Goal: Task Accomplishment & Management: Use online tool/utility

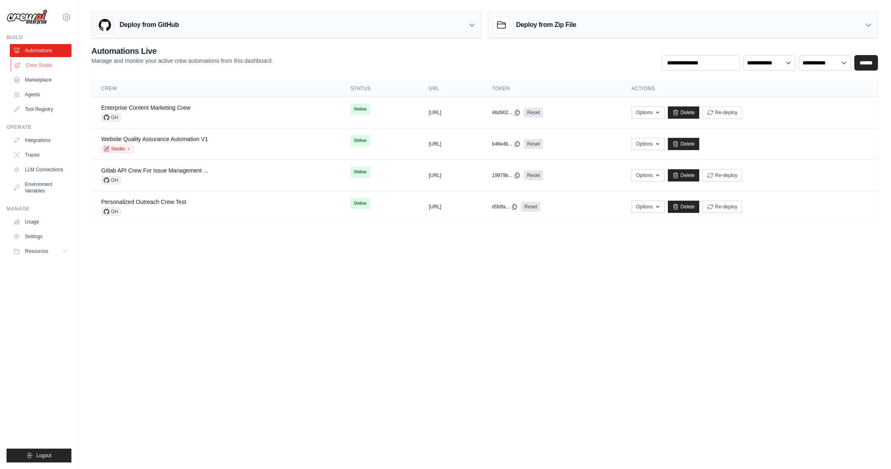
click at [39, 67] on link "Crew Studio" at bounding box center [42, 65] width 62 height 13
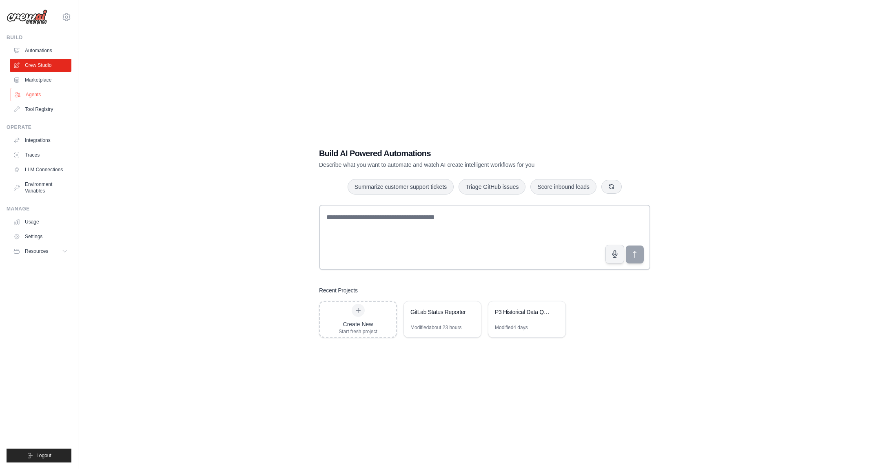
click at [34, 93] on link "Agents" at bounding box center [42, 94] width 62 height 13
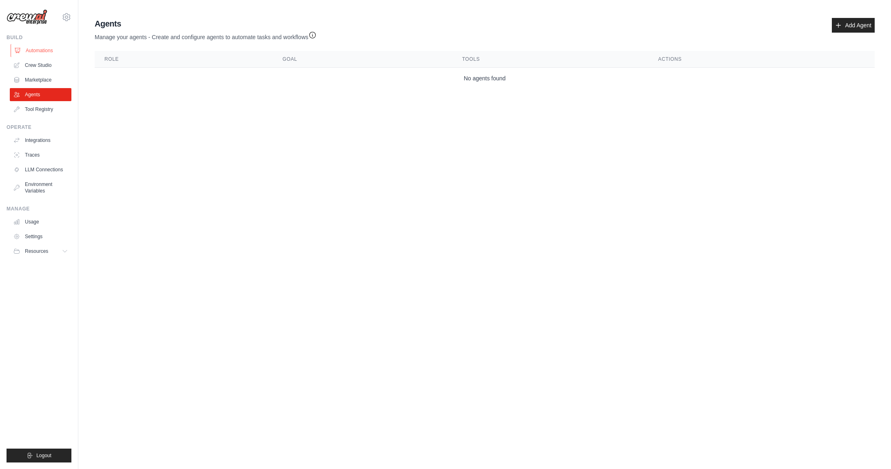
click at [38, 51] on link "Automations" at bounding box center [42, 50] width 62 height 13
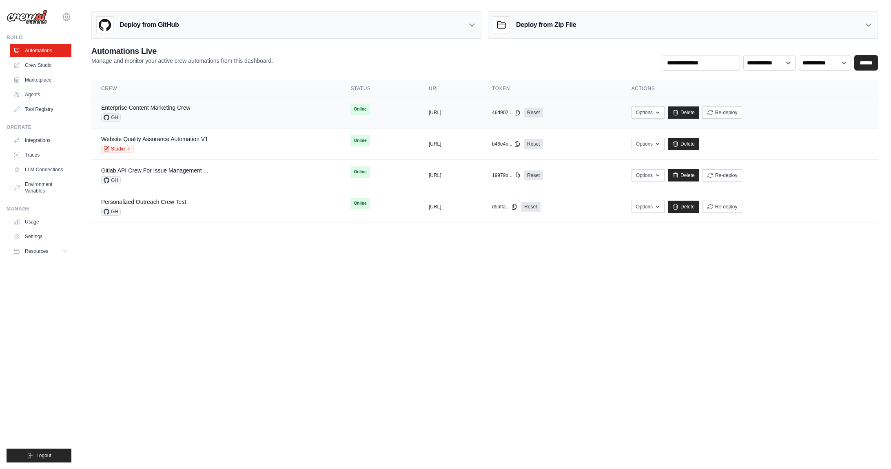
click at [180, 108] on link "Enterprise Content Marketing Crew" at bounding box center [145, 107] width 89 height 7
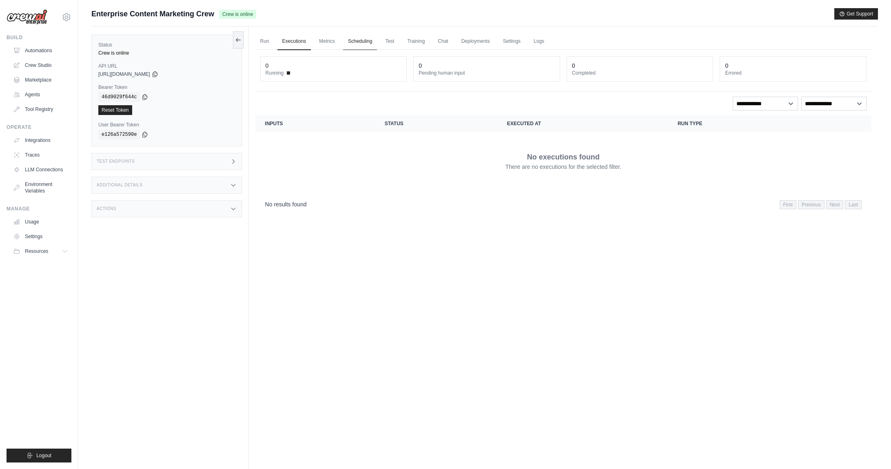
click at [365, 41] on link "Scheduling" at bounding box center [360, 41] width 34 height 17
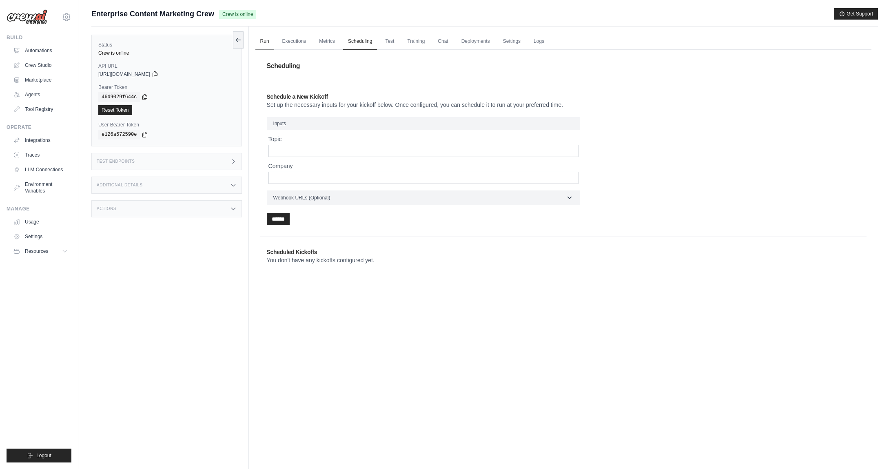
click at [268, 40] on link "Run" at bounding box center [264, 41] width 19 height 17
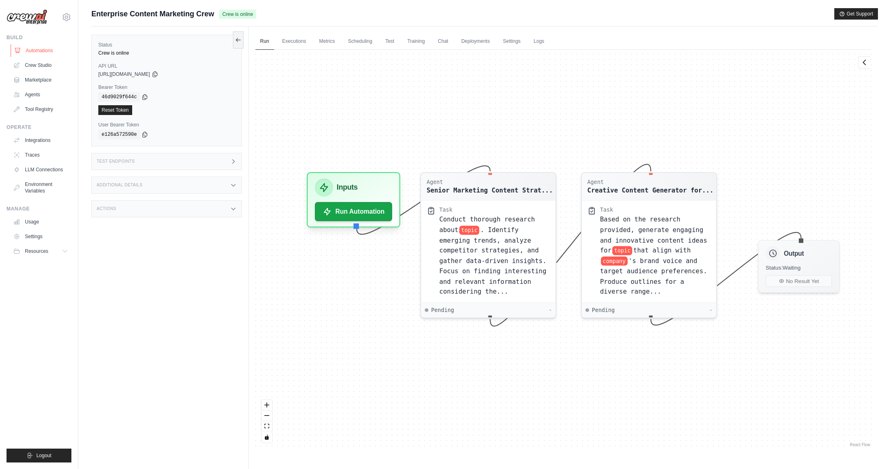
click at [49, 51] on link "Automations" at bounding box center [42, 50] width 62 height 13
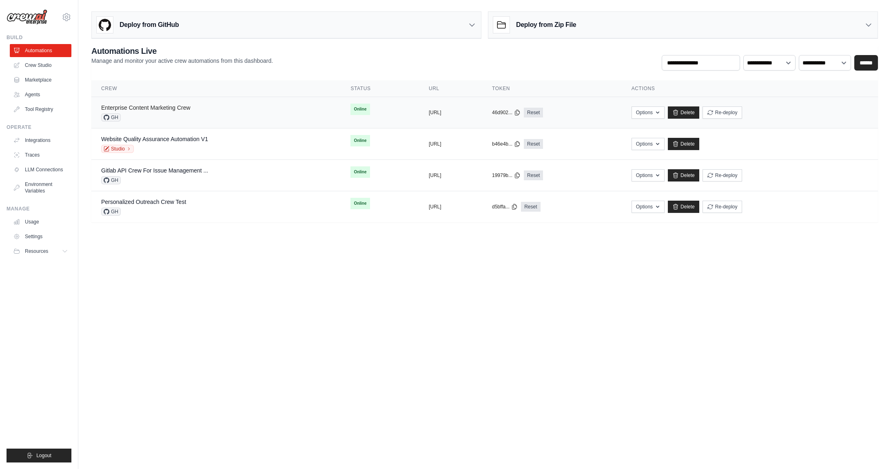
click at [165, 105] on link "Enterprise Content Marketing Crew" at bounding box center [145, 107] width 89 height 7
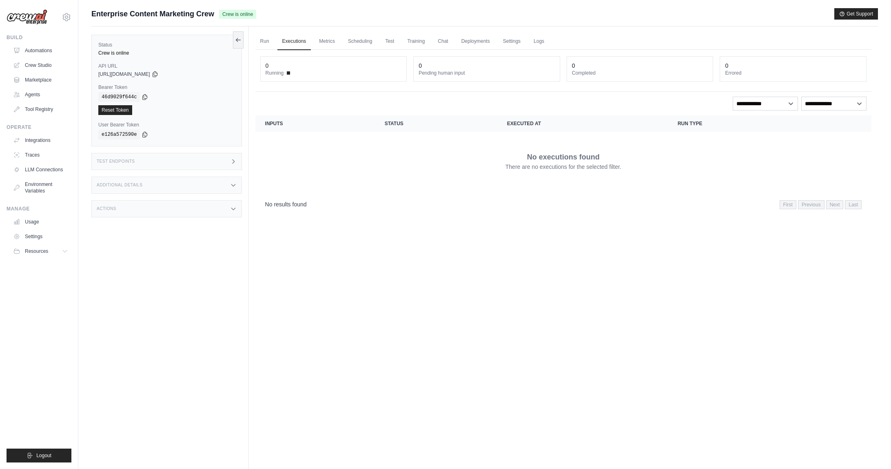
click at [232, 207] on icon at bounding box center [233, 209] width 7 height 7
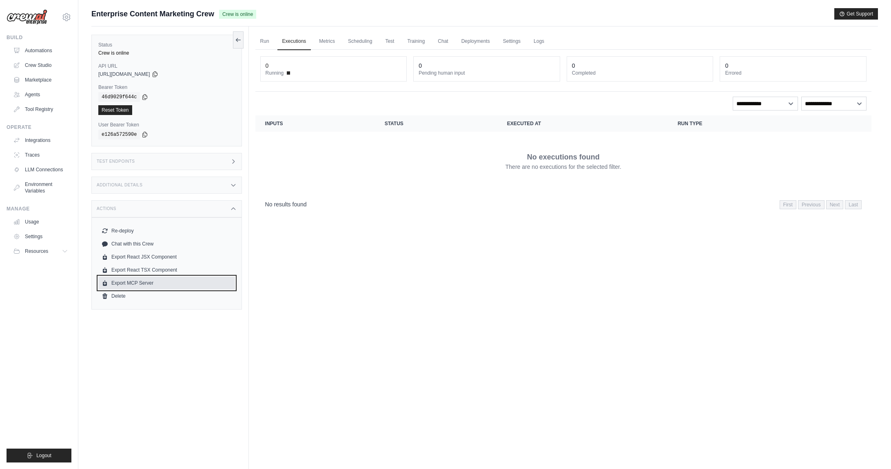
click at [149, 280] on link "Export MCP Server" at bounding box center [166, 283] width 137 height 13
click at [250, 70] on div "Run Executions Metrics Scheduling Test Training Chat Deployments Settings Logs …" at bounding box center [563, 261] width 629 height 469
click at [262, 38] on link "Run" at bounding box center [264, 41] width 19 height 17
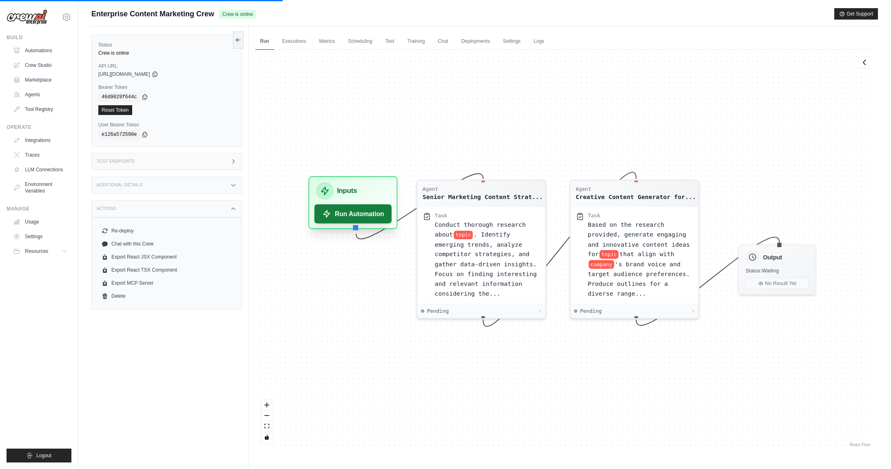
click at [351, 217] on button "Run Automation" at bounding box center [353, 213] width 78 height 19
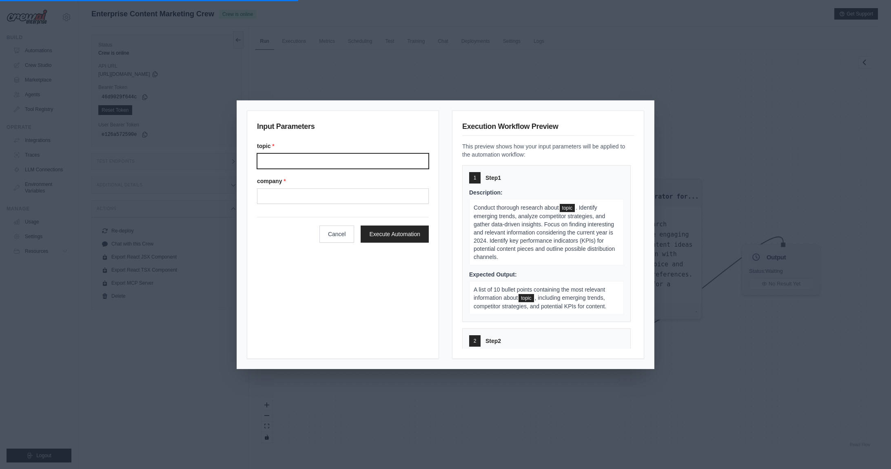
click at [304, 163] on input "Topic" at bounding box center [343, 161] width 172 height 16
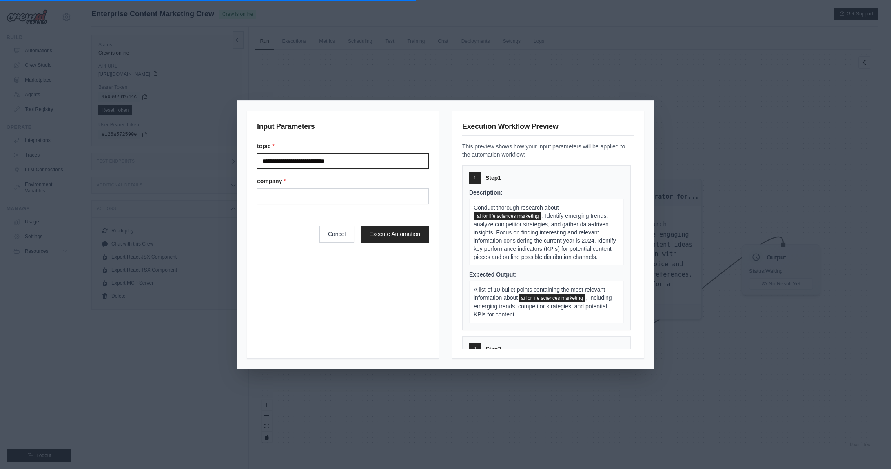
type input "**********"
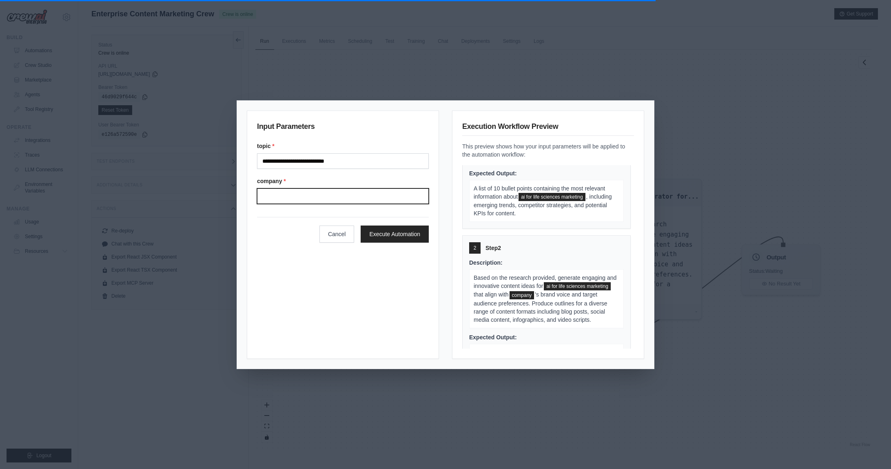
scroll to position [102, 0]
type input "**********"
click at [267, 234] on div "Cancel Execute Automation" at bounding box center [343, 230] width 172 height 26
click at [384, 234] on button "Execute Automation" at bounding box center [395, 233] width 68 height 17
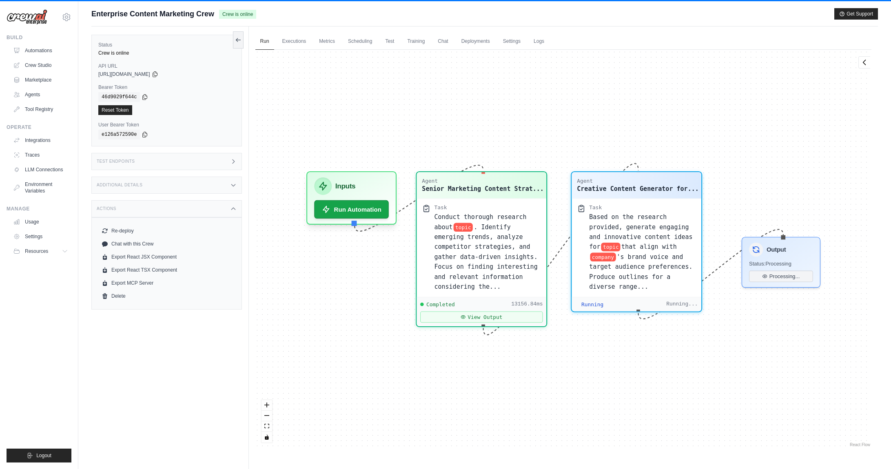
scroll to position [4260, 0]
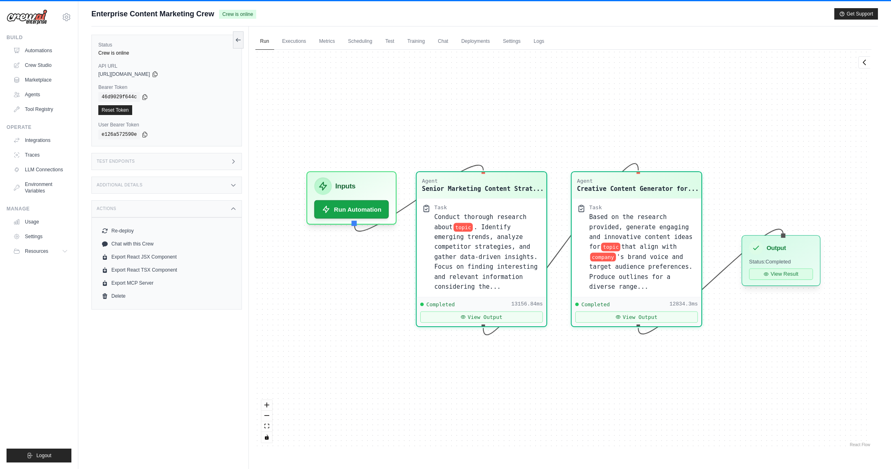
click at [782, 277] on button "View Result" at bounding box center [781, 273] width 64 height 11
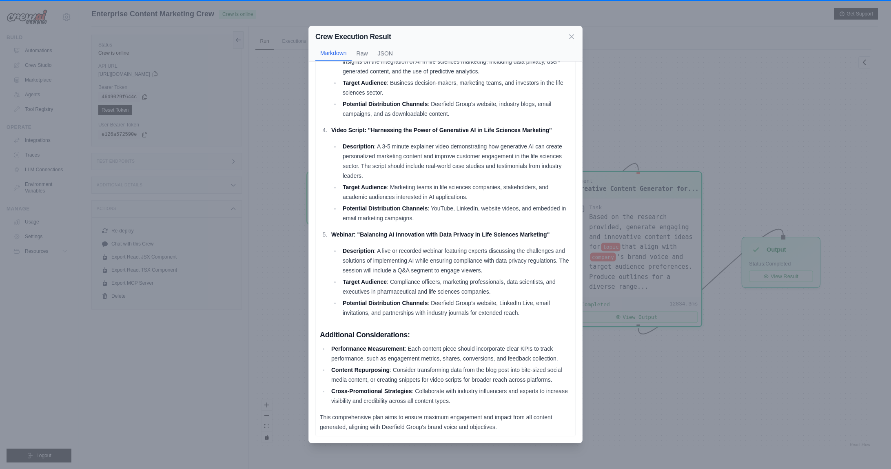
scroll to position [279, 0]
click at [362, 53] on button "Raw" at bounding box center [362, 53] width 21 height 16
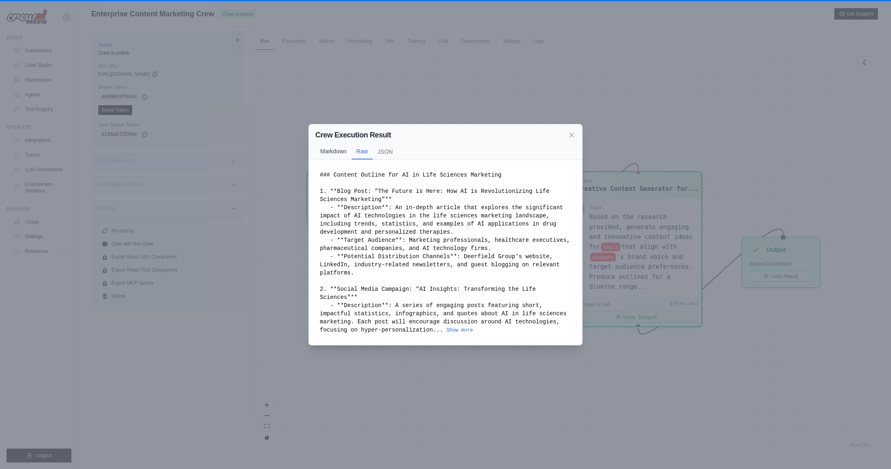
click at [340, 146] on button "Markdown" at bounding box center [333, 152] width 36 height 16
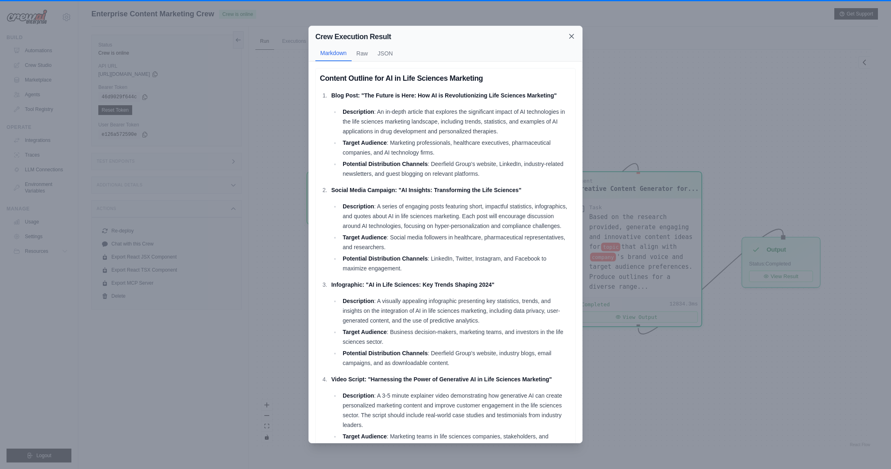
click at [569, 36] on icon at bounding box center [572, 36] width 8 height 8
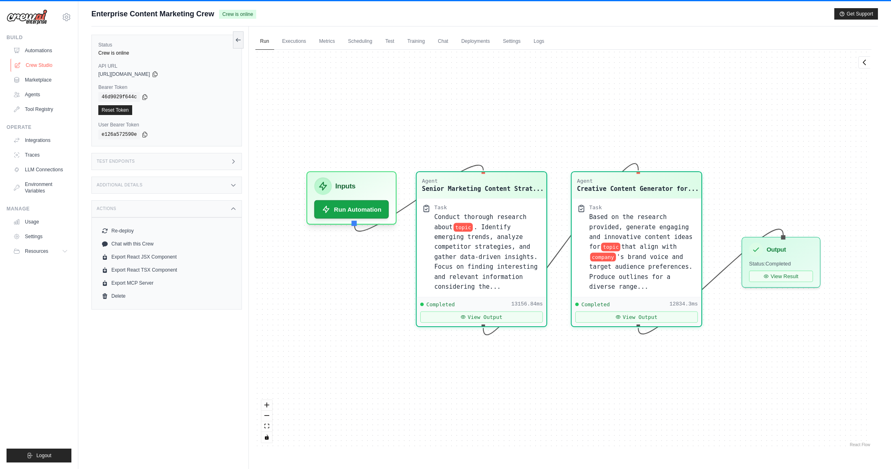
click at [40, 67] on link "Crew Studio" at bounding box center [42, 65] width 62 height 13
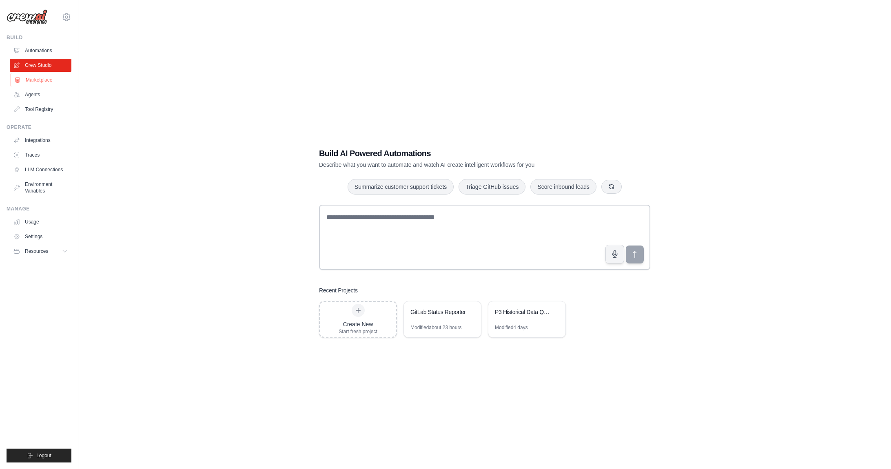
click at [39, 80] on link "Marketplace" at bounding box center [42, 79] width 62 height 13
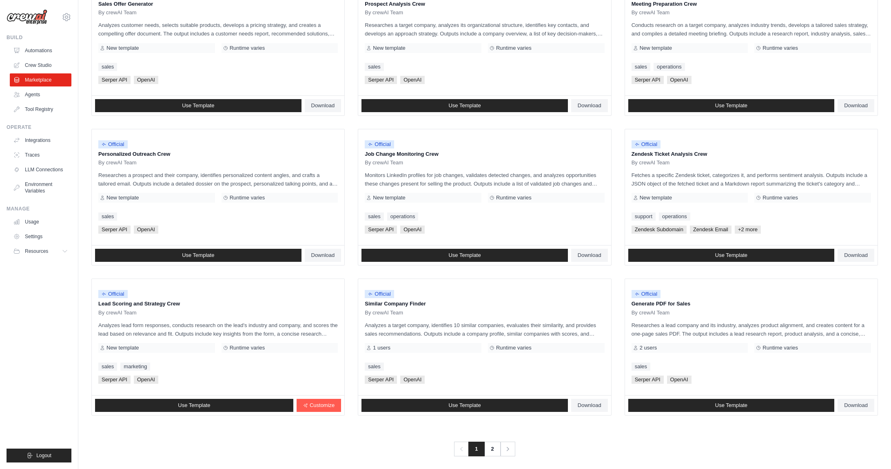
scroll to position [287, 0]
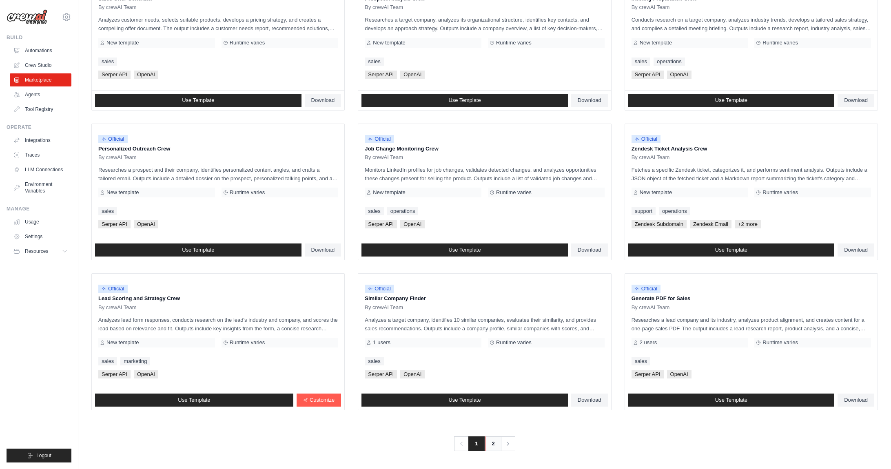
click at [491, 446] on link "2" at bounding box center [493, 444] width 16 height 15
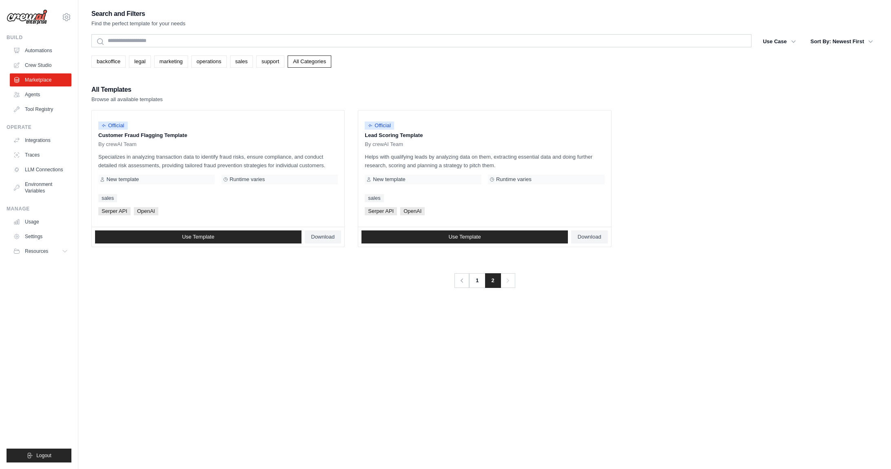
click at [478, 288] on div "Search and Filters Find the perfect template for your needs Search Use Case bac…" at bounding box center [484, 242] width 787 height 469
click at [478, 281] on link "1" at bounding box center [478, 280] width 16 height 15
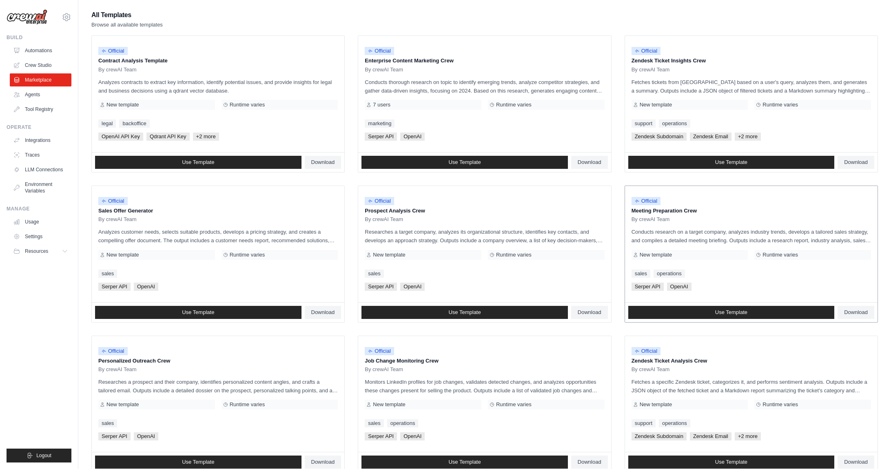
scroll to position [73, 0]
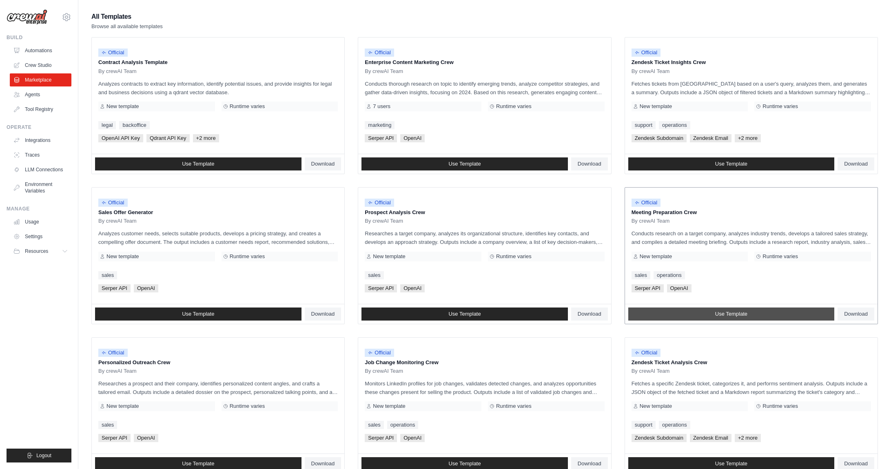
click at [685, 310] on link "Use Template" at bounding box center [731, 314] width 206 height 13
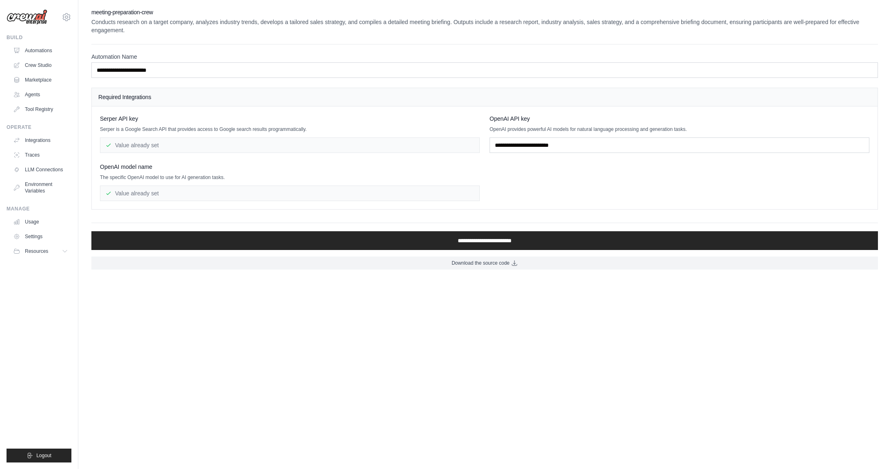
click at [201, 141] on div "Value already set" at bounding box center [290, 145] width 380 height 16
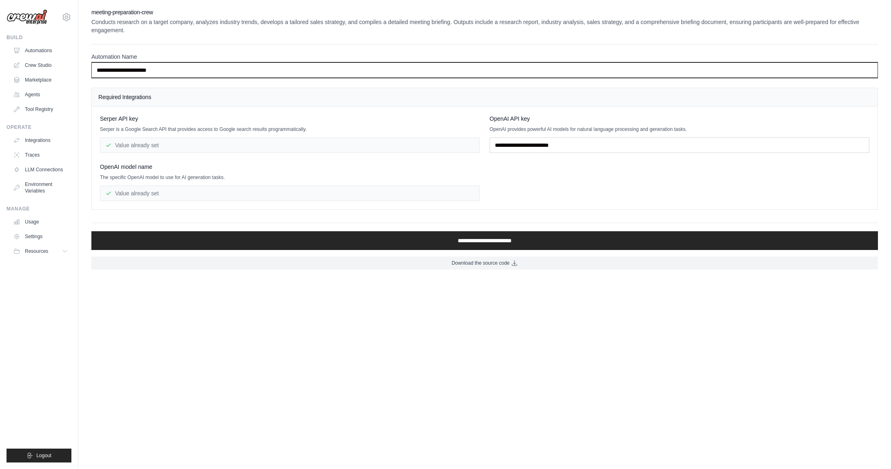
click at [164, 69] on input "**********" at bounding box center [484, 70] width 787 height 16
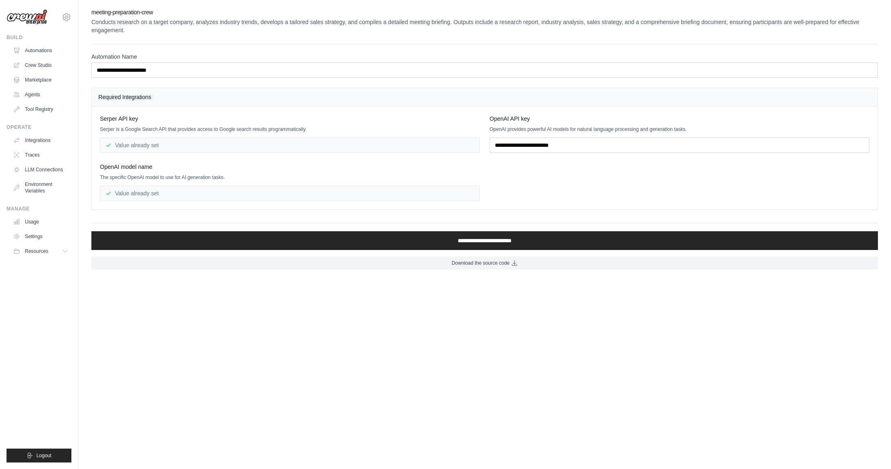
click at [157, 149] on div "Value already set" at bounding box center [290, 145] width 380 height 16
click at [511, 134] on div "OpenAI API key OpenAI provides powerful AI models for natural language processi…" at bounding box center [680, 134] width 380 height 38
click at [511, 137] on input "text" at bounding box center [680, 145] width 380 height 16
paste input "**********"
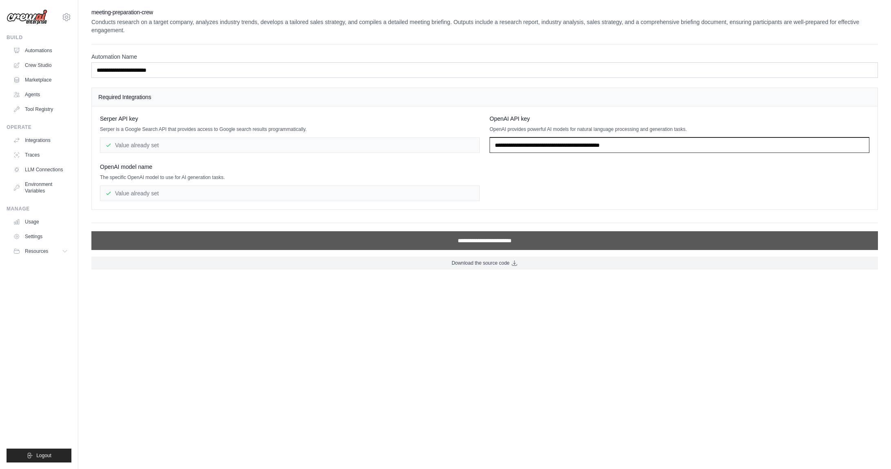
type input "**********"
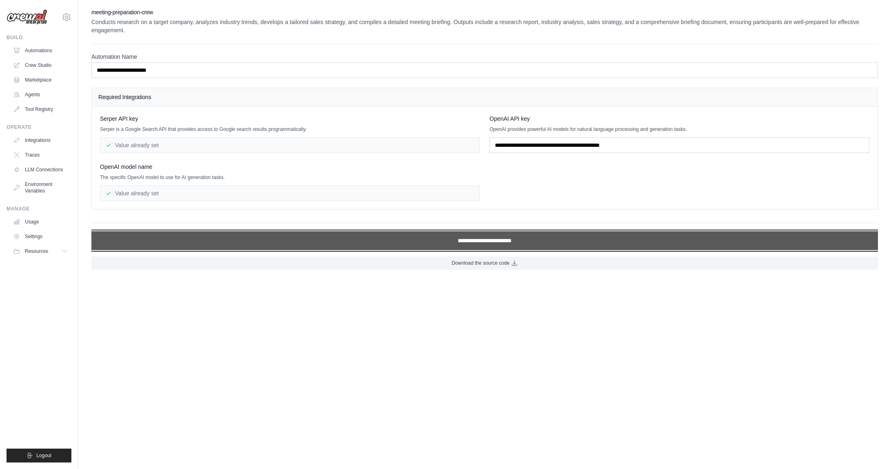
click at [457, 243] on input "**********" at bounding box center [484, 240] width 787 height 19
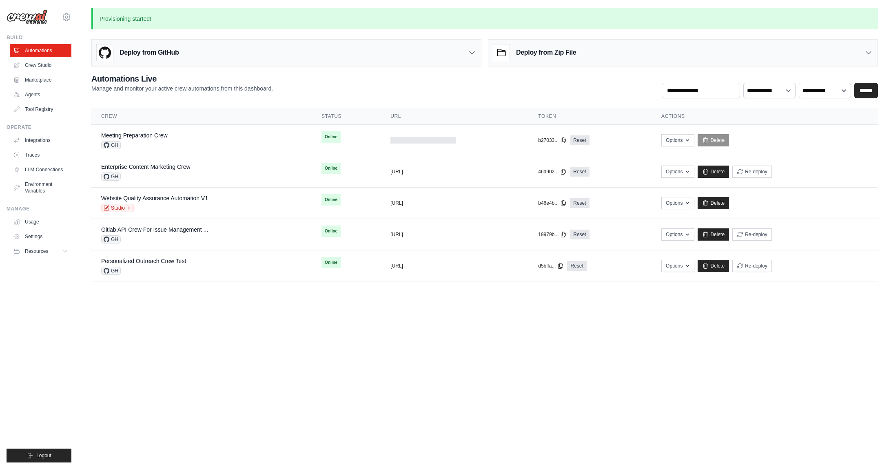
drag, startPoint x: 47, startPoint y: 19, endPoint x: 100, endPoint y: 317, distance: 302.3
click at [148, 139] on div "Meeting Preparation Crew" at bounding box center [134, 135] width 67 height 8
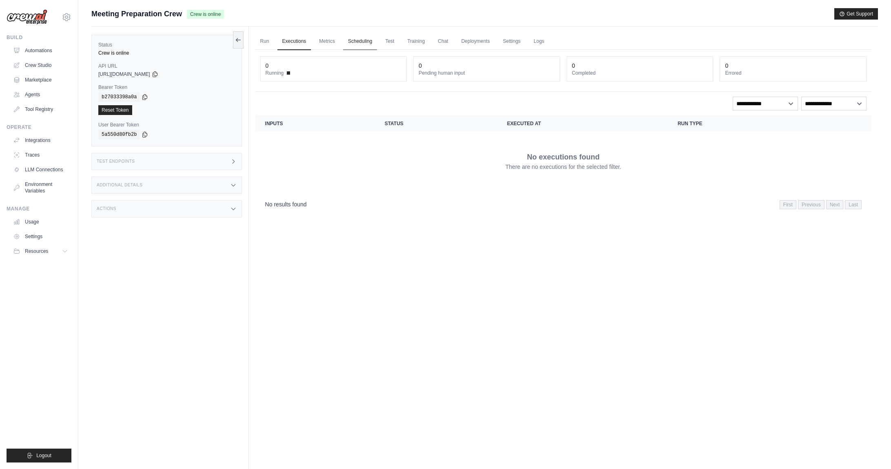
click at [372, 43] on link "Scheduling" at bounding box center [360, 41] width 34 height 17
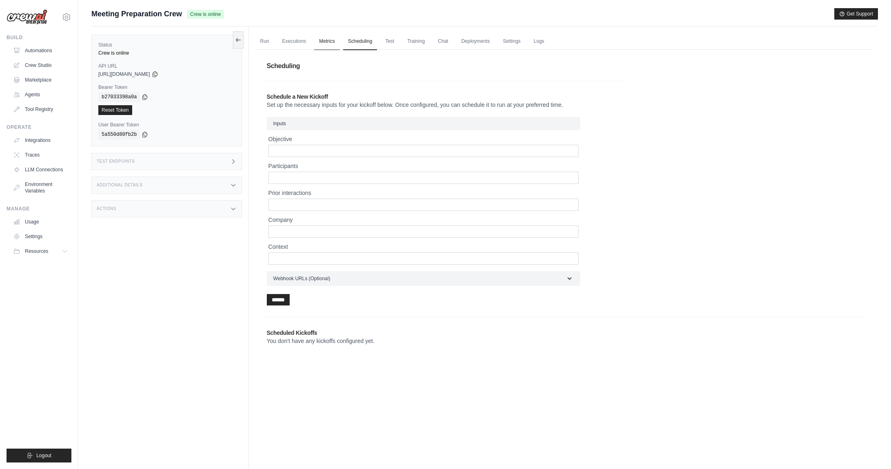
click at [328, 44] on link "Metrics" at bounding box center [327, 41] width 26 height 17
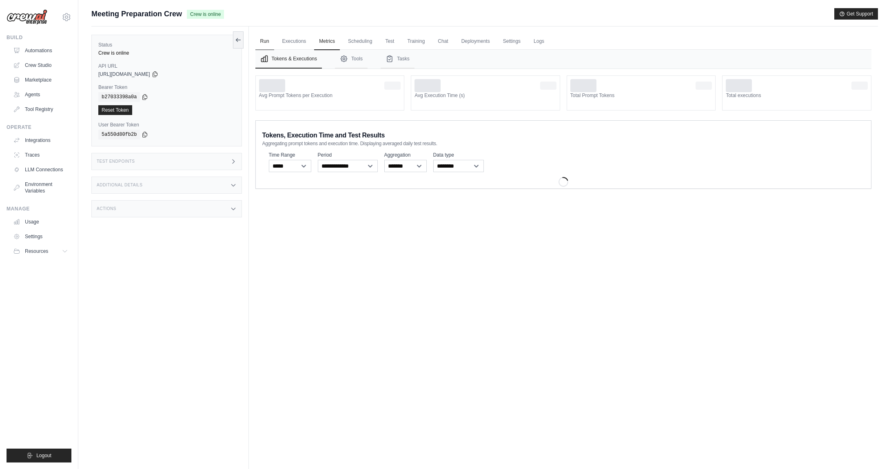
click at [271, 42] on link "Run" at bounding box center [264, 41] width 19 height 17
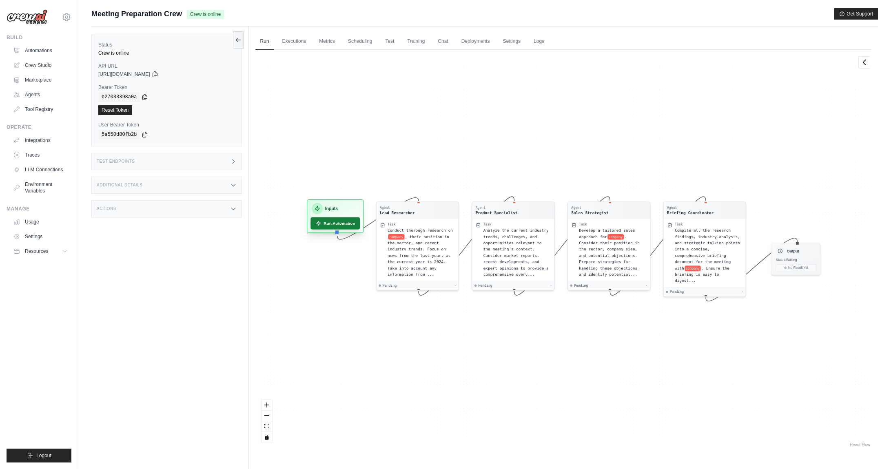
click at [330, 224] on button "Run Automation" at bounding box center [334, 223] width 49 height 12
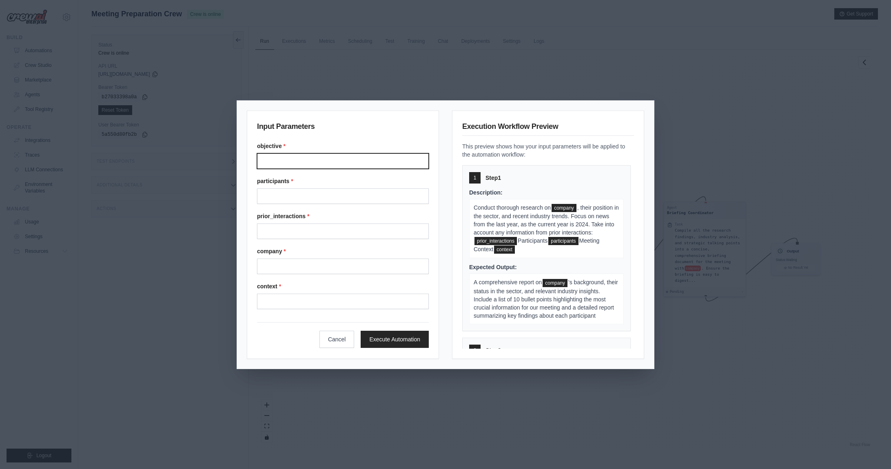
click at [286, 157] on input "Objective" at bounding box center [343, 161] width 172 height 16
type input "*"
type input "**********"
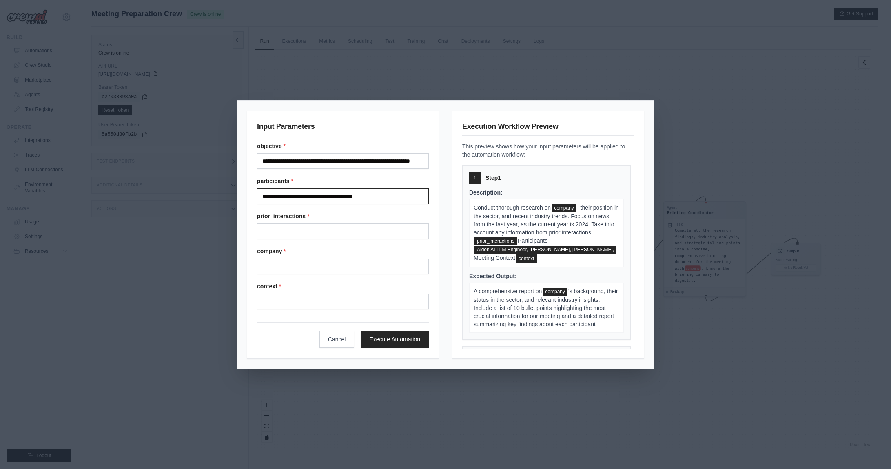
type input "**********"
click at [317, 257] on div "company *" at bounding box center [343, 260] width 172 height 27
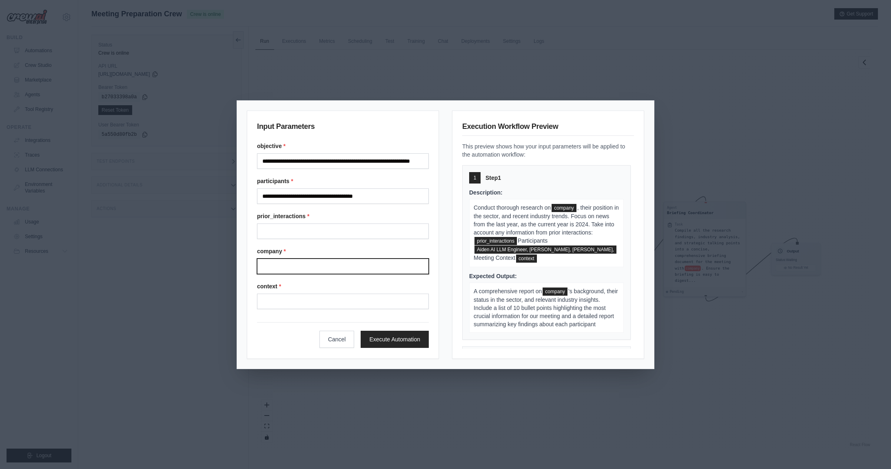
click at [317, 259] on input "Company" at bounding box center [343, 267] width 172 height 16
type input "**********"
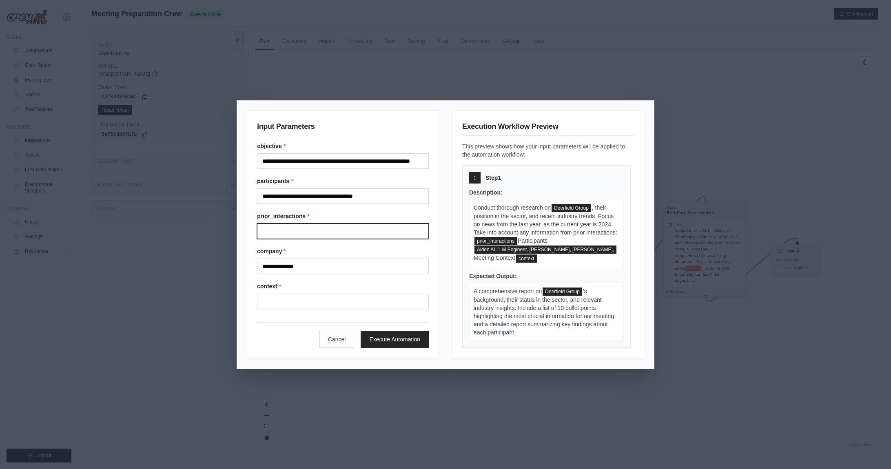
click at [317, 234] on input "Prior interactions" at bounding box center [343, 232] width 172 height 16
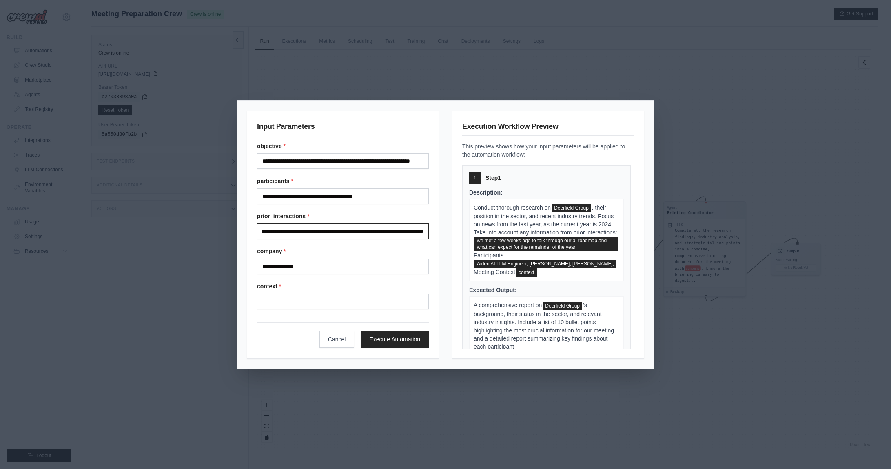
scroll to position [0, 126]
type input "**********"
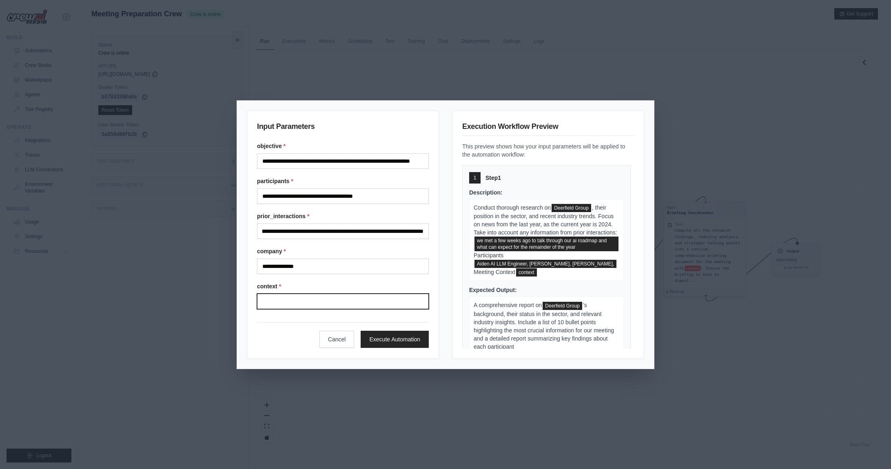
scroll to position [0, 0]
click at [284, 299] on input "Context" at bounding box center [343, 302] width 172 height 16
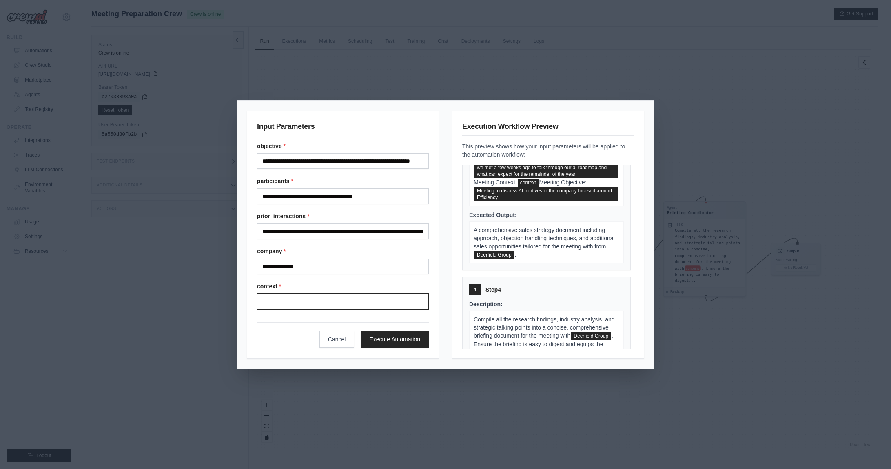
scroll to position [492, 0]
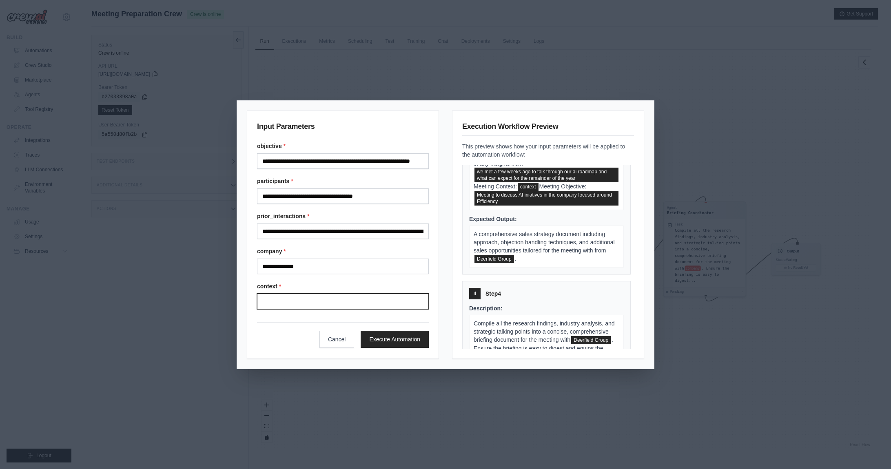
click at [272, 298] on input "Context" at bounding box center [343, 302] width 172 height 16
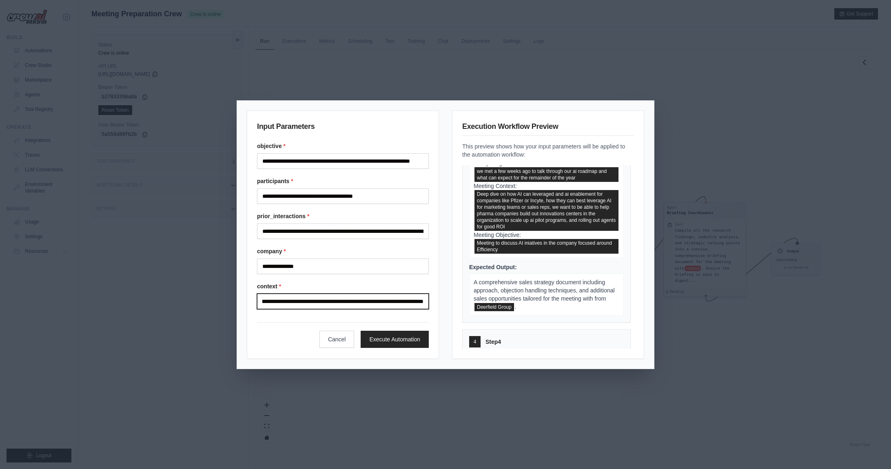
scroll to position [0, 689]
click at [361, 298] on input "**********" at bounding box center [343, 302] width 172 height 16
click at [364, 306] on input "**********" at bounding box center [343, 302] width 172 height 16
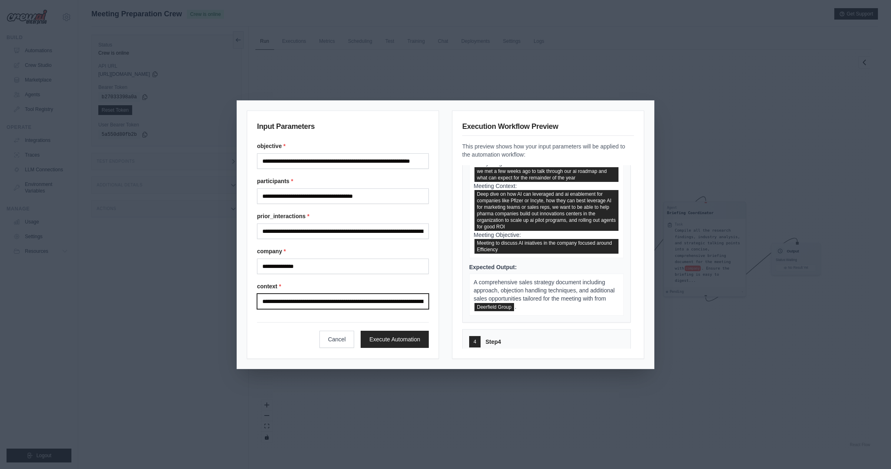
click at [327, 304] on input "**********" at bounding box center [343, 302] width 172 height 16
type input "**********"
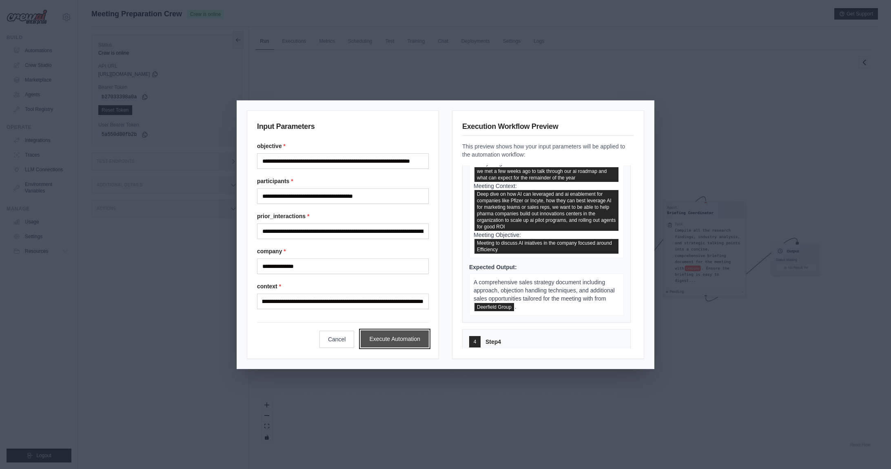
scroll to position [0, 0]
click at [390, 339] on button "Execute Automation" at bounding box center [395, 338] width 68 height 17
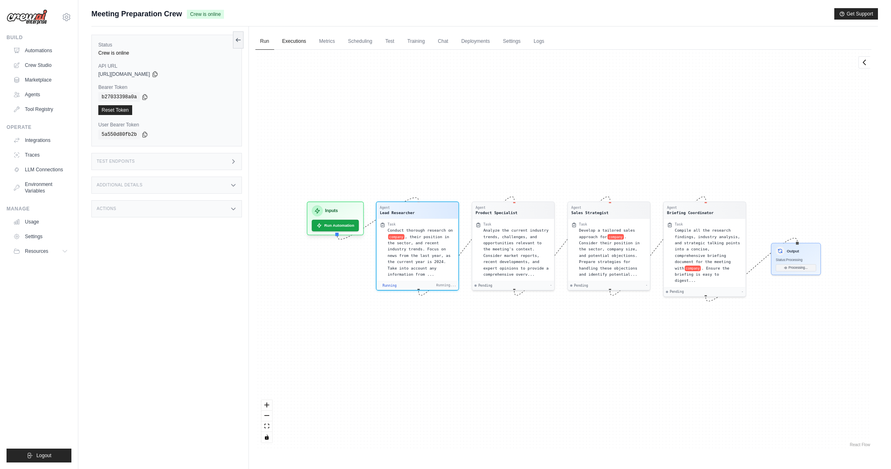
click at [304, 49] on link "Executions" at bounding box center [294, 41] width 34 height 17
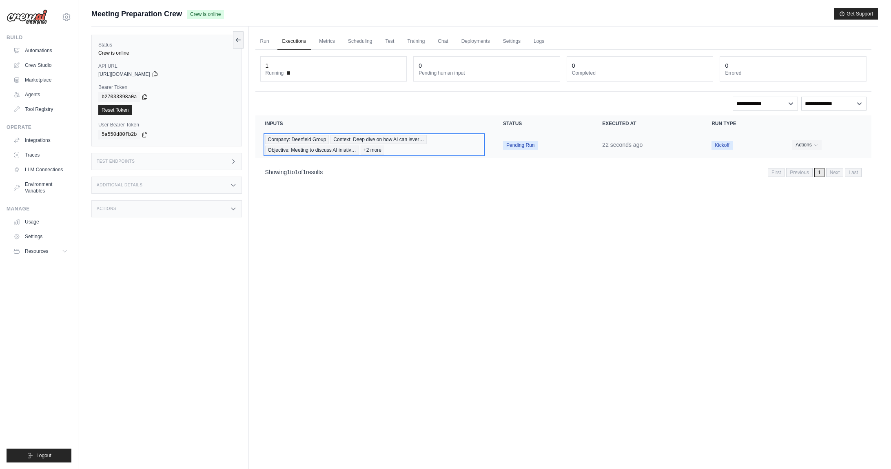
click at [430, 148] on div "Company: Deerfield Group Context: Deep dive on how AI can lever… Objective: Mee…" at bounding box center [374, 145] width 219 height 20
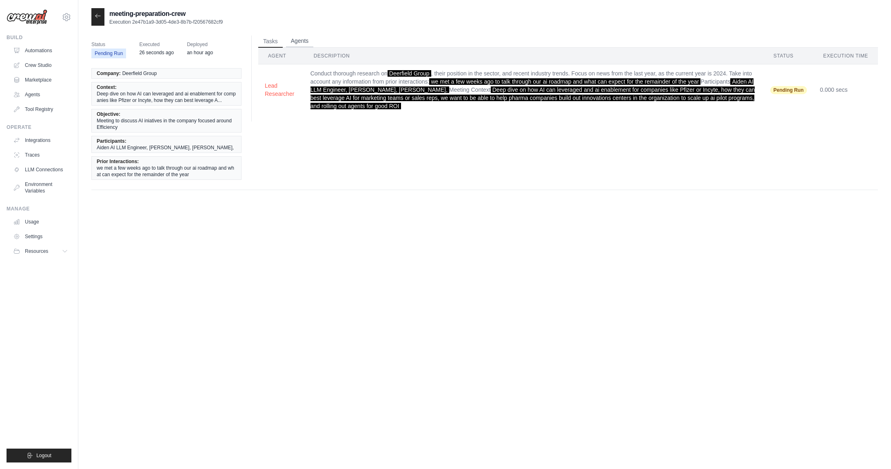
click at [304, 45] on button "Agents" at bounding box center [300, 41] width 28 height 12
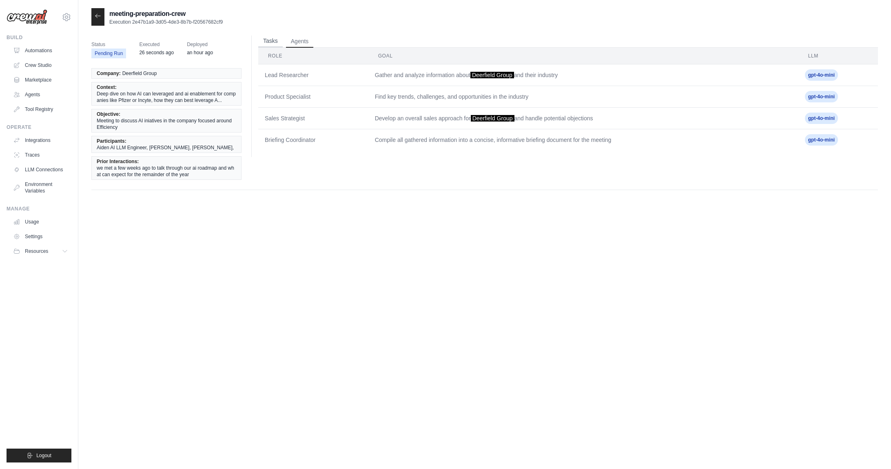
click at [266, 42] on button "Tasks" at bounding box center [270, 41] width 24 height 12
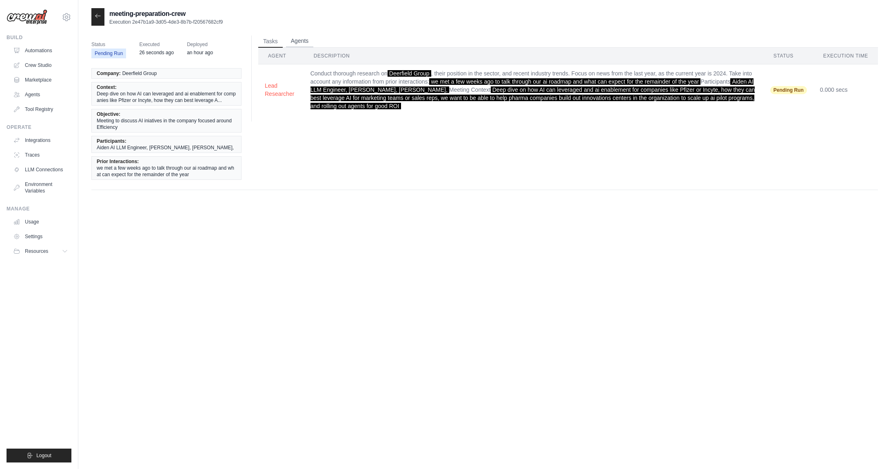
click at [292, 36] on button "Agents" at bounding box center [300, 41] width 28 height 12
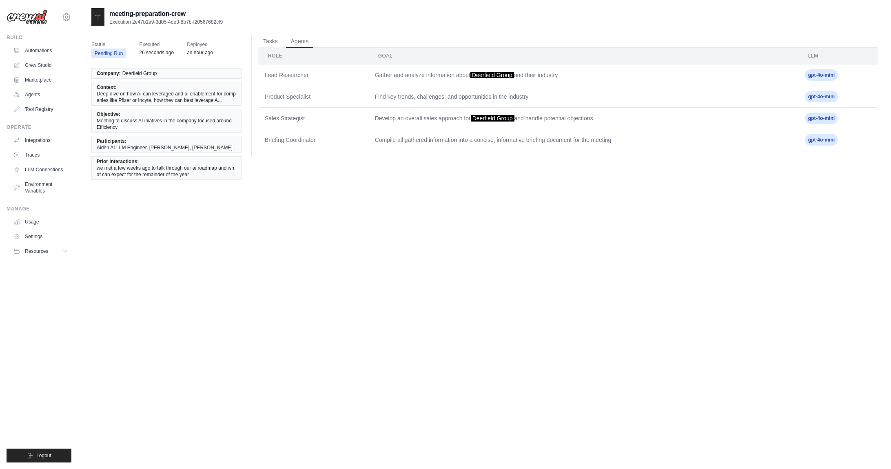
drag, startPoint x: 812, startPoint y: 77, endPoint x: 839, endPoint y: 77, distance: 27.3
click at [838, 77] on span "gpt-4o-mini" at bounding box center [821, 74] width 33 height 11
click at [270, 38] on button "Tasks" at bounding box center [270, 41] width 24 height 12
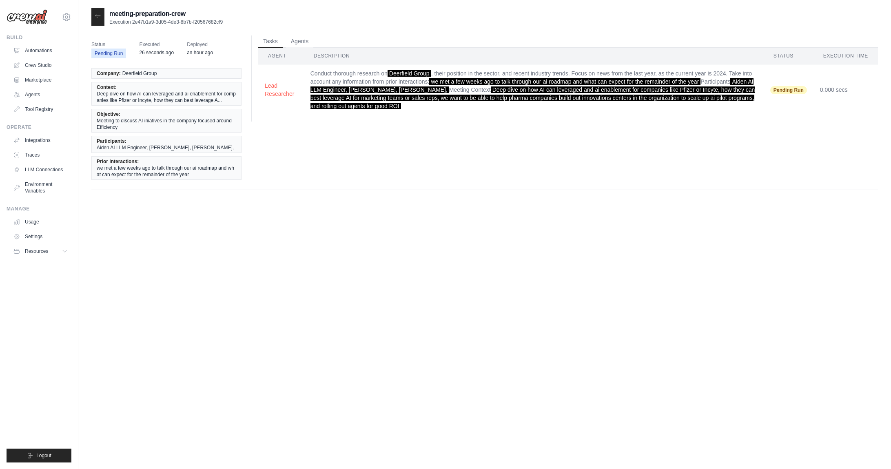
click at [101, 14] on div at bounding box center [97, 17] width 13 height 18
click at [101, 23] on div at bounding box center [97, 17] width 13 height 18
click at [457, 393] on div "meeting-preparation-crew Execution 2e47b1a9-3d05-4de3-8b7b-f20567682cf9 Status …" at bounding box center [484, 242] width 787 height 469
